Goal: Task Accomplishment & Management: Manage account settings

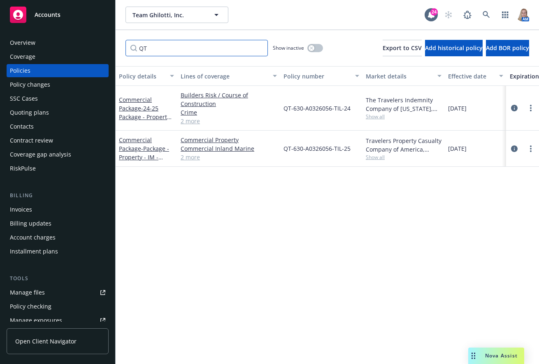
drag, startPoint x: 211, startPoint y: 44, endPoint x: 123, endPoint y: 52, distance: 88.8
click at [123, 52] on div "QT Show inactive Export to CSV Add historical policy Add BOR policy" at bounding box center [327, 48] width 423 height 36
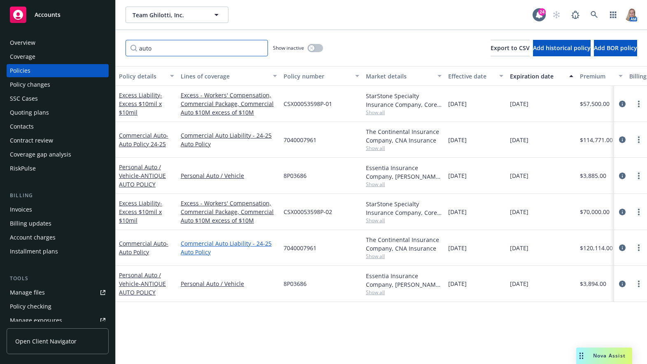
type input "auto"
click at [189, 248] on link "Commercial Auto Liability - 24-25 Auto Policy" at bounding box center [229, 247] width 96 height 17
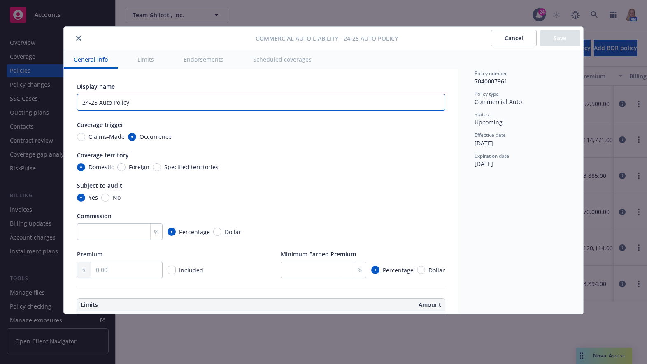
drag, startPoint x: 98, startPoint y: 102, endPoint x: 32, endPoint y: 93, distance: 66.0
click at [33, 94] on div "Commercial Auto Liability - 24-25 Auto Policy Cancel Save General info Limits E…" at bounding box center [323, 182] width 647 height 364
click at [157, 100] on input "Auto Policy" at bounding box center [261, 102] width 368 height 16
type input "Auto Policy"
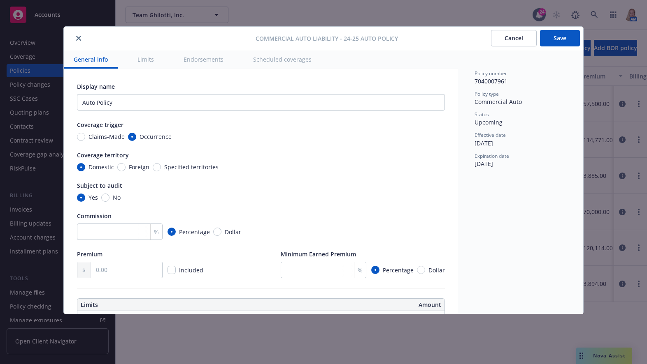
click at [538, 34] on button "Save" at bounding box center [560, 38] width 40 height 16
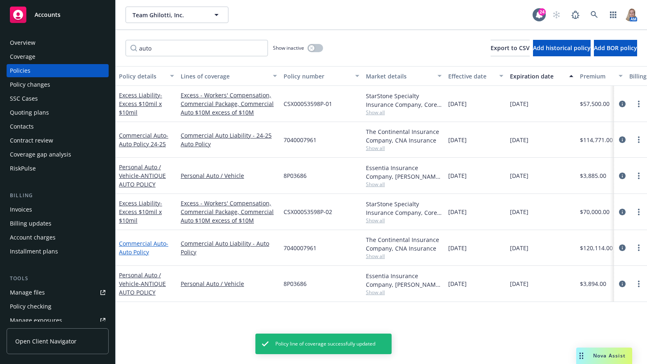
click at [143, 248] on span "- Auto Policy" at bounding box center [143, 248] width 49 height 16
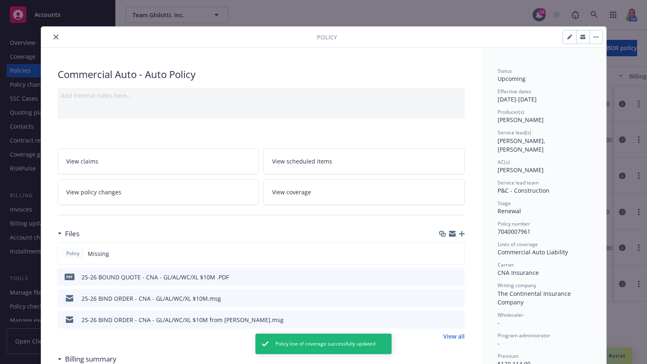
click at [538, 35] on button "button" at bounding box center [569, 36] width 13 height 13
select select "RENEWAL"
select select "12"
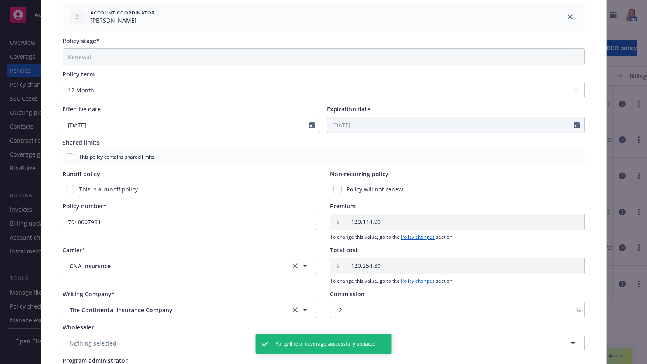
scroll to position [377, 0]
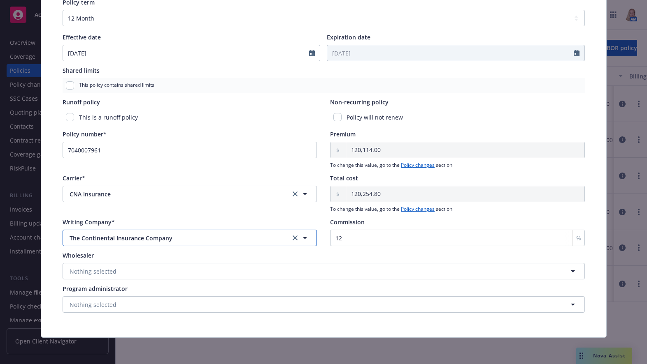
click at [190, 239] on span "The Continental Insurance Company" at bounding box center [173, 238] width 207 height 9
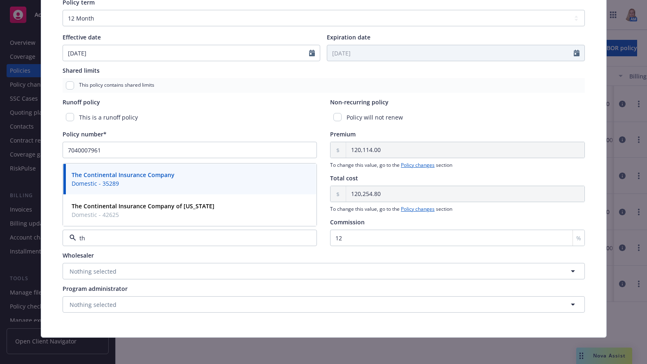
type input "t"
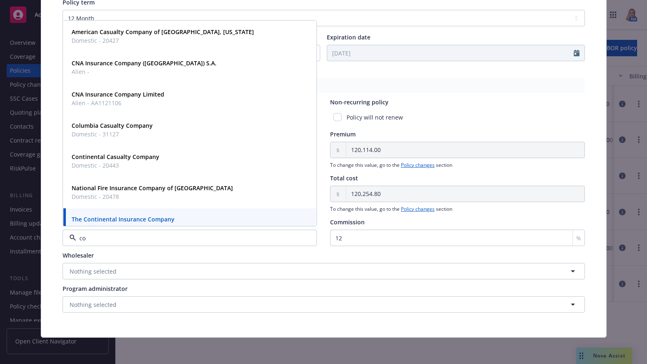
type input "con"
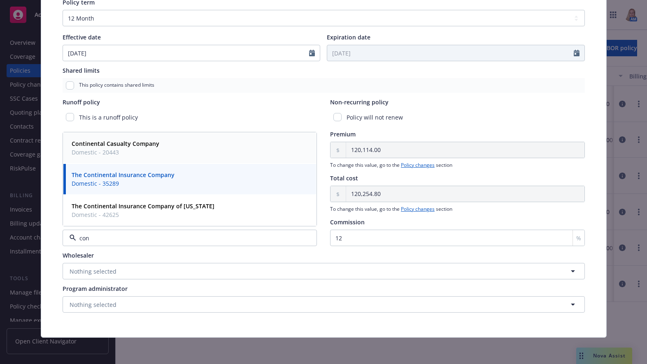
click at [156, 146] on div "Continental Casualty Company Domestic - 20443" at bounding box center [189, 148] width 243 height 21
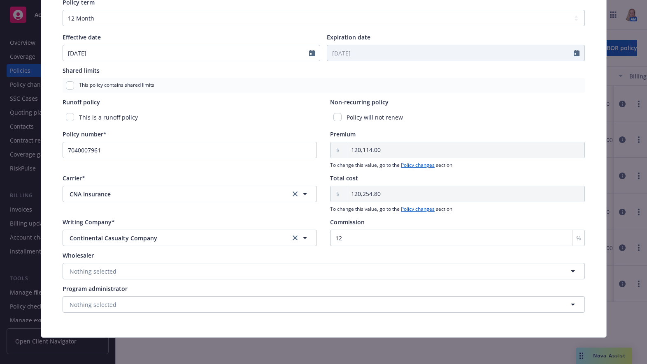
scroll to position [0, 0]
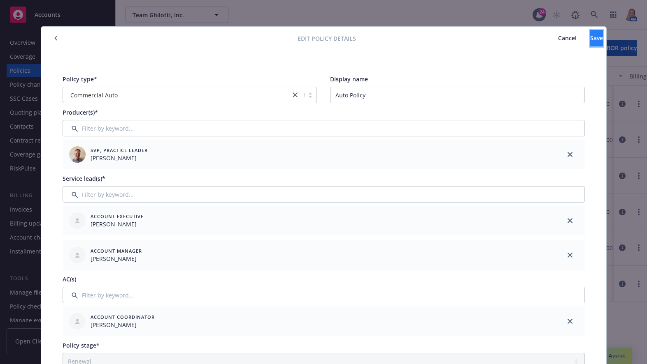
click at [538, 39] on span "Save" at bounding box center [596, 38] width 13 height 8
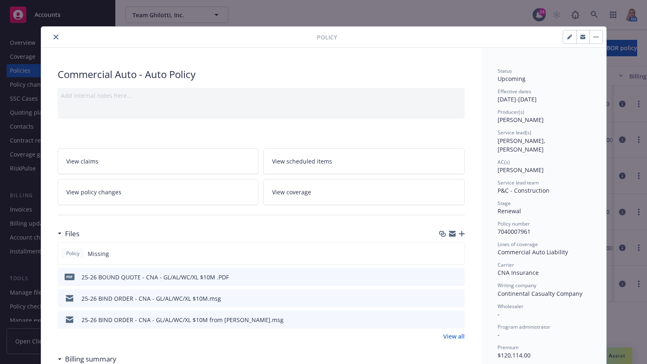
click at [51, 39] on button "close" at bounding box center [56, 37] width 10 height 10
